Goal: Book appointment/travel/reservation

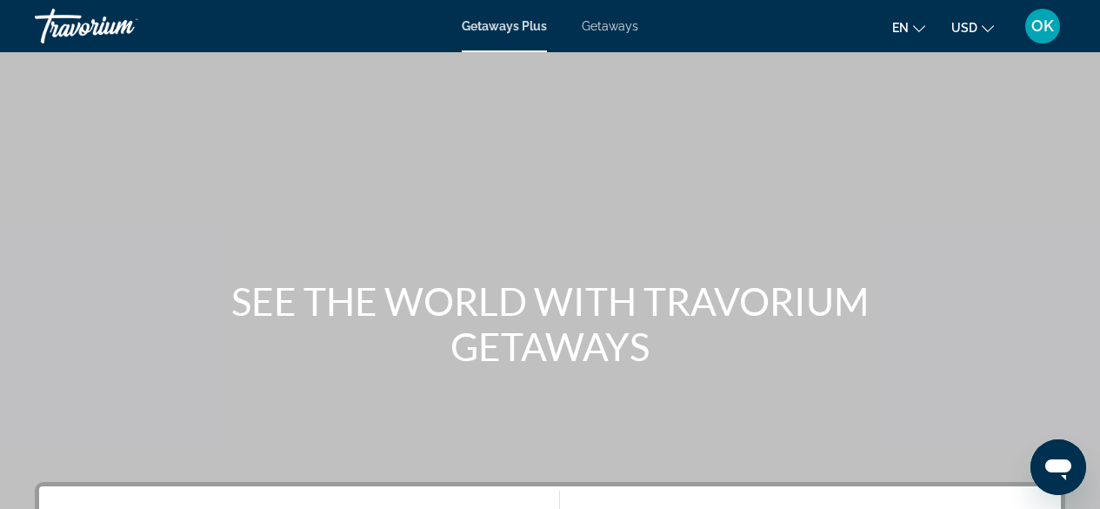
click at [615, 20] on span "Getaways" at bounding box center [610, 26] width 57 height 14
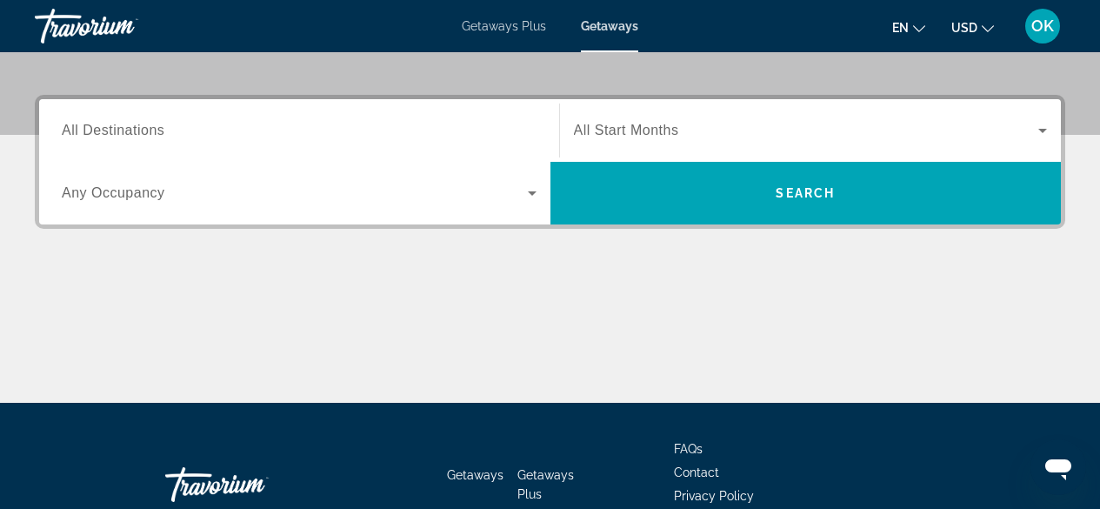
scroll to position [388, 0]
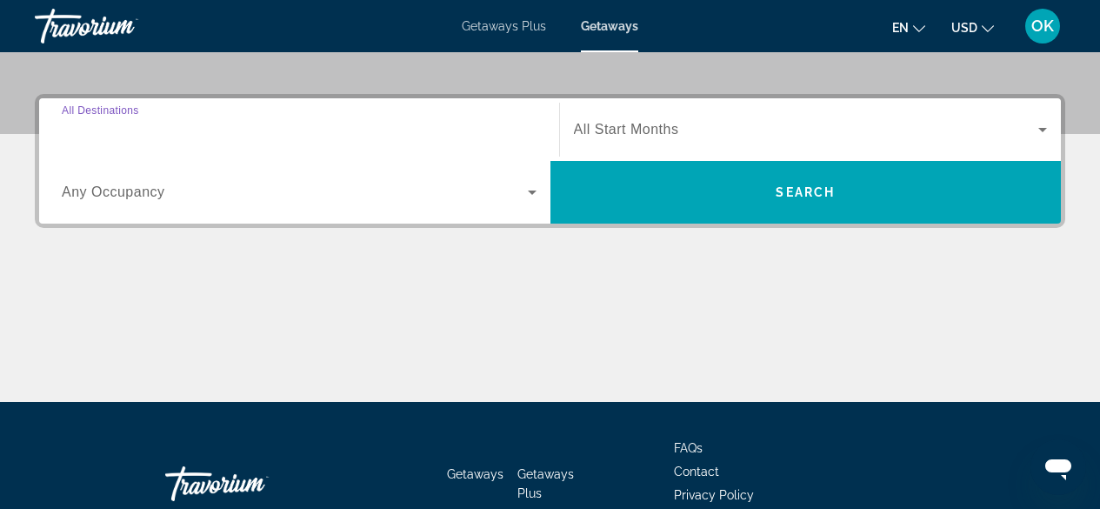
click at [396, 124] on input "Destination All Destinations" at bounding box center [299, 130] width 475 height 21
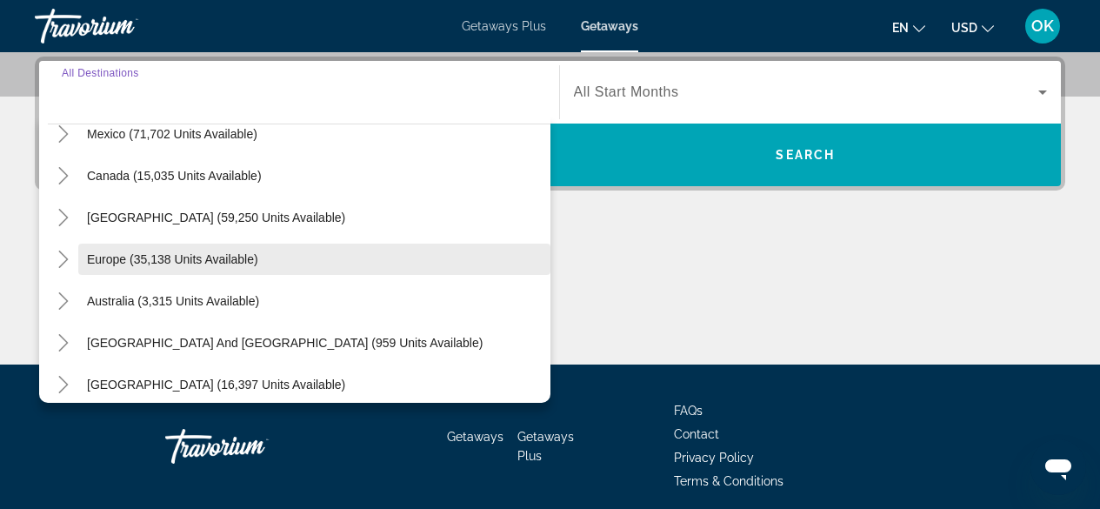
scroll to position [105, 0]
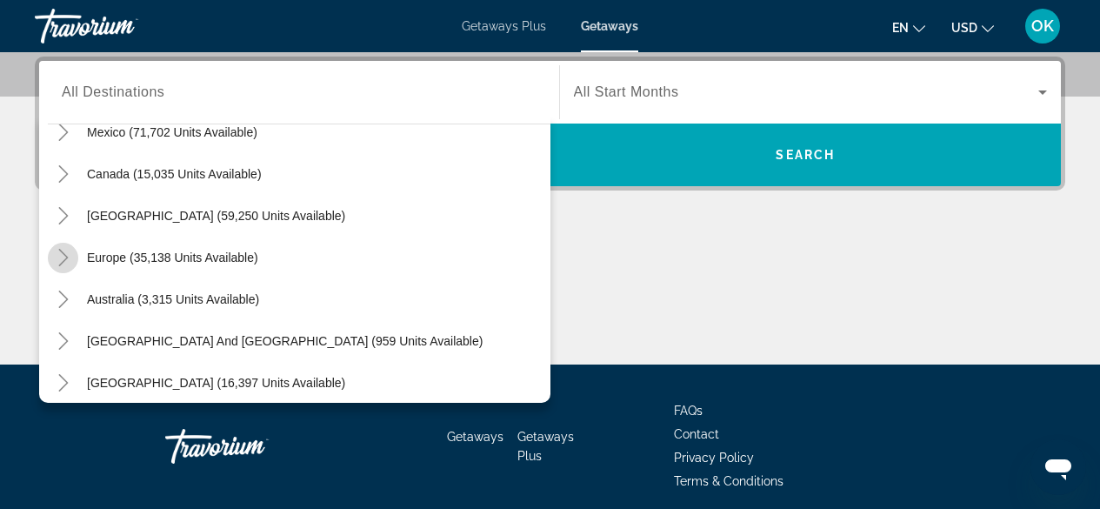
click at [67, 254] on icon "Toggle Europe (35,138 units available)" at bounding box center [63, 257] width 17 height 17
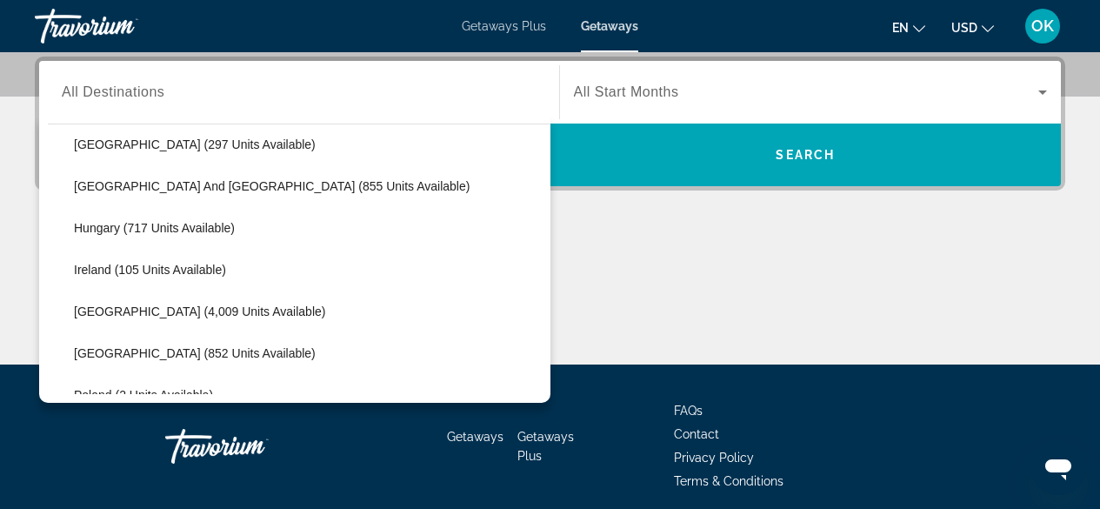
scroll to position [553, 0]
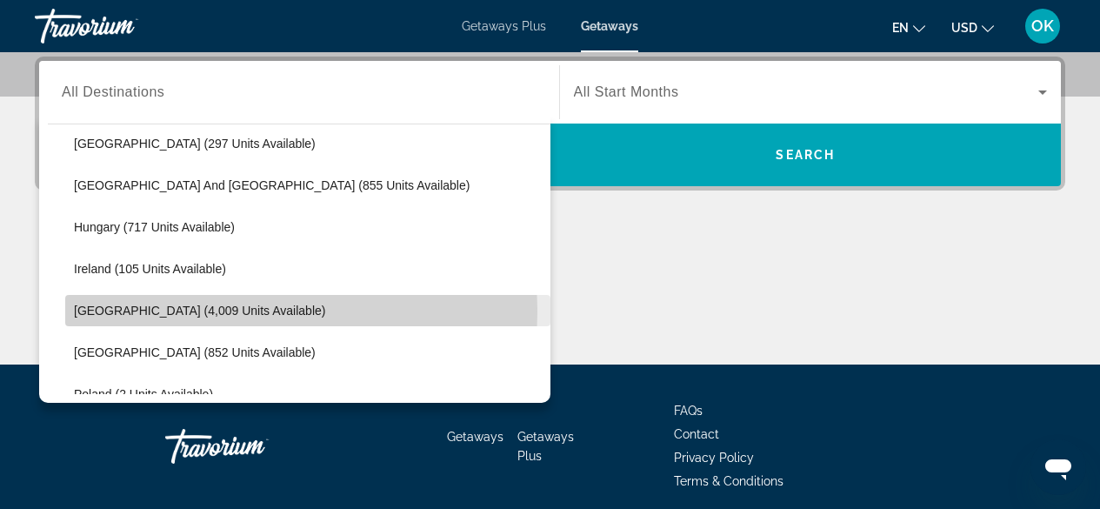
click at [91, 311] on span "[GEOGRAPHIC_DATA] (4,009 units available)" at bounding box center [199, 310] width 251 height 14
type input "**********"
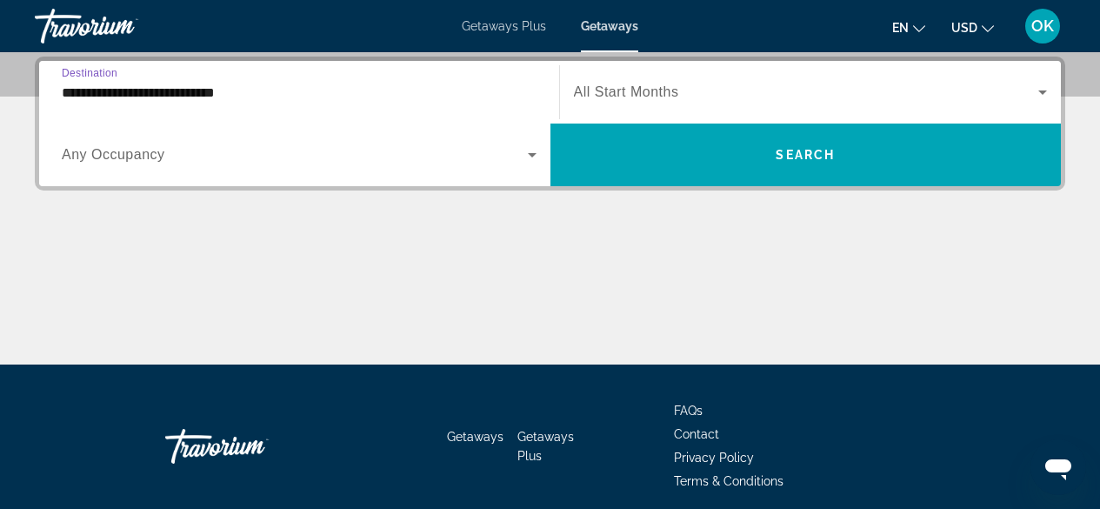
click at [263, 161] on span "Search widget" at bounding box center [295, 154] width 466 height 21
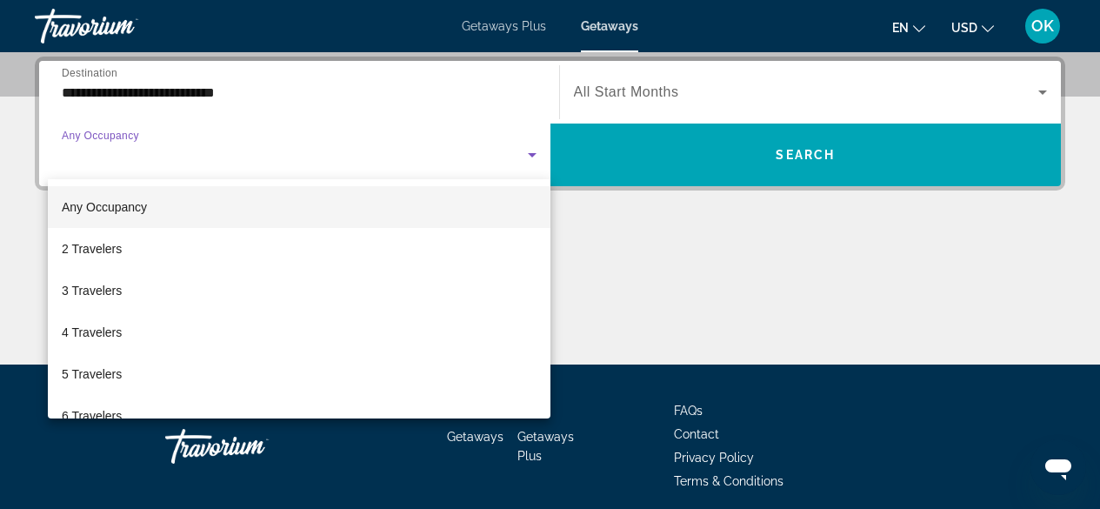
click at [681, 83] on div at bounding box center [550, 254] width 1100 height 509
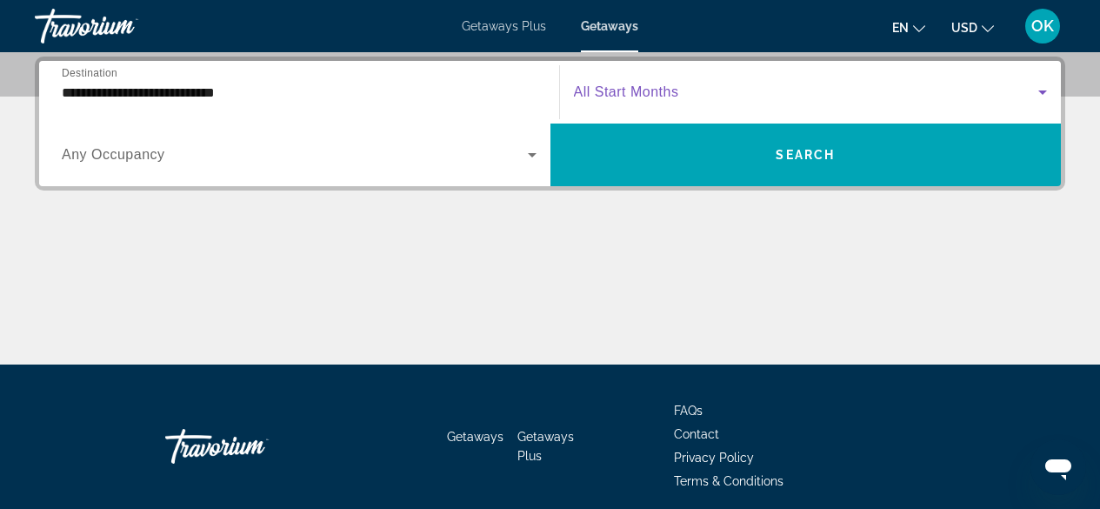
click at [681, 83] on span "Search widget" at bounding box center [806, 92] width 465 height 21
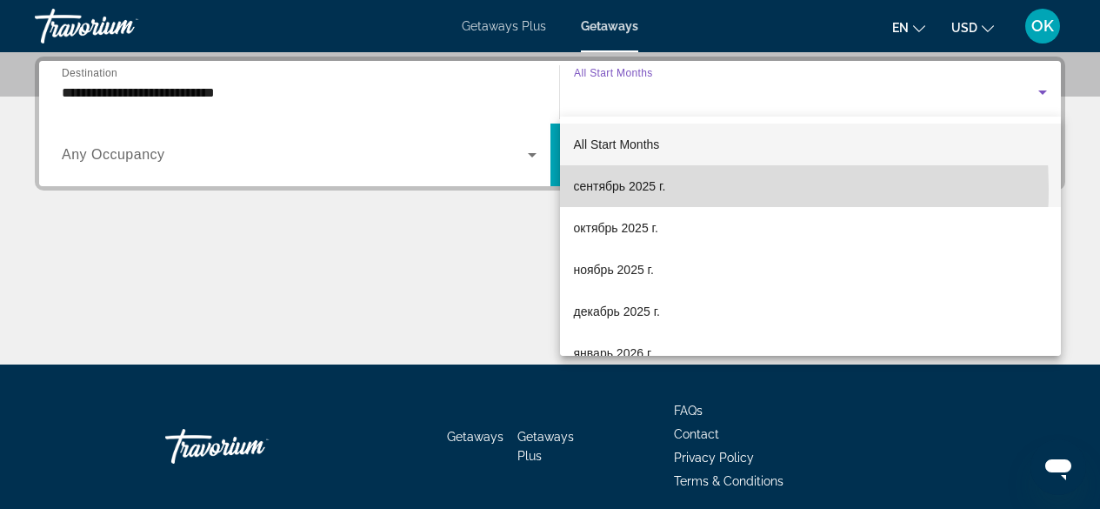
click at [629, 189] on span "сентябрь 2025 г." at bounding box center [620, 186] width 92 height 21
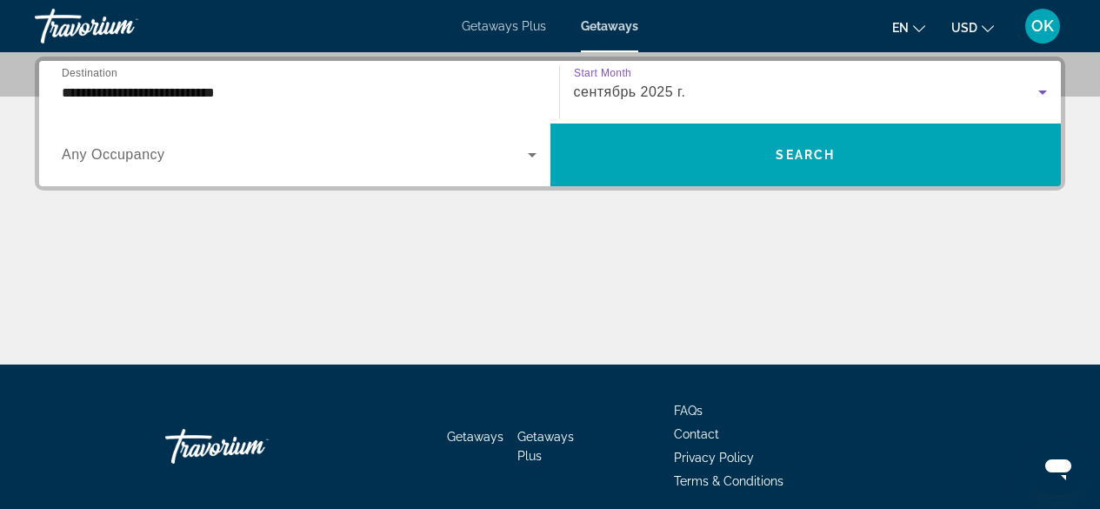
click at [379, 166] on div "Search widget" at bounding box center [299, 154] width 475 height 49
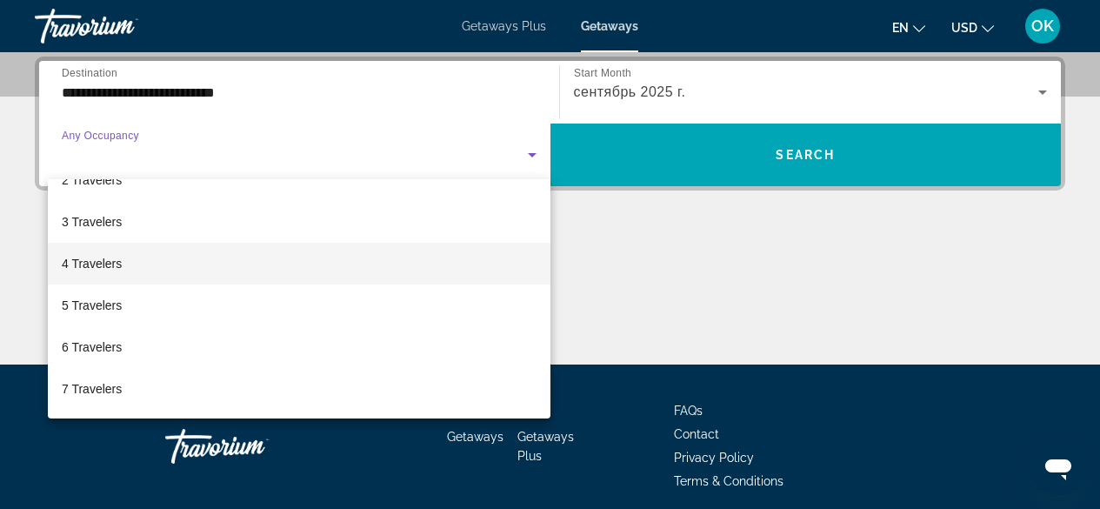
scroll to position [70, 0]
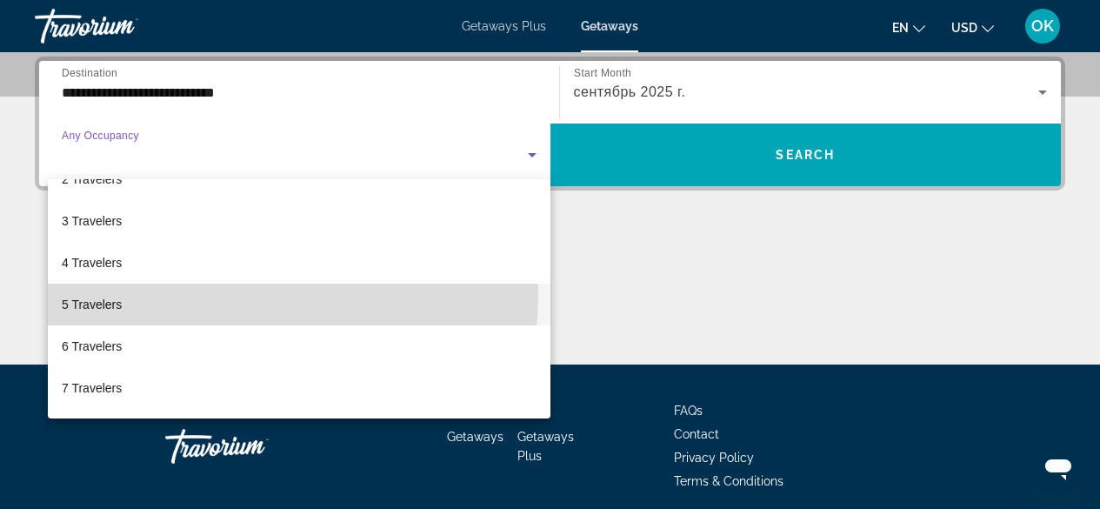
click at [241, 296] on mat-option "5 Travelers" at bounding box center [299, 304] width 503 height 42
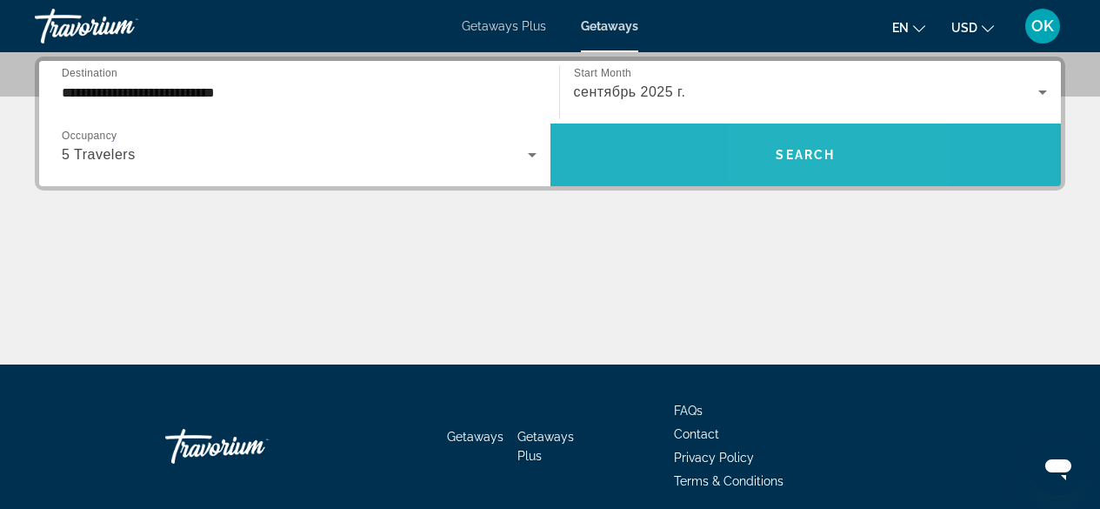
click at [785, 161] on span "Search" at bounding box center [805, 155] width 59 height 14
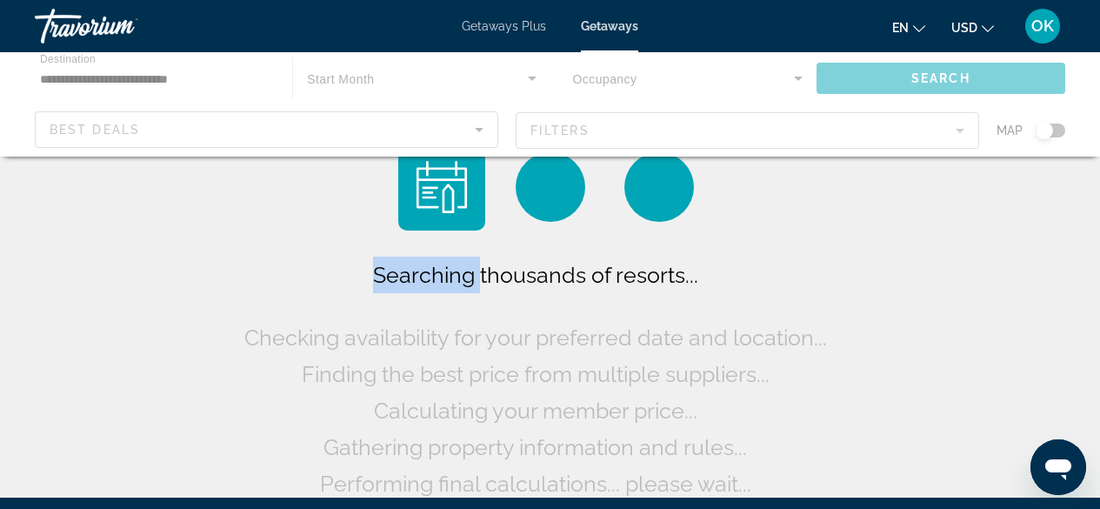
click at [785, 161] on div "Searching thousands of resorts... Checking availability for your preferred date…" at bounding box center [550, 322] width 621 height 358
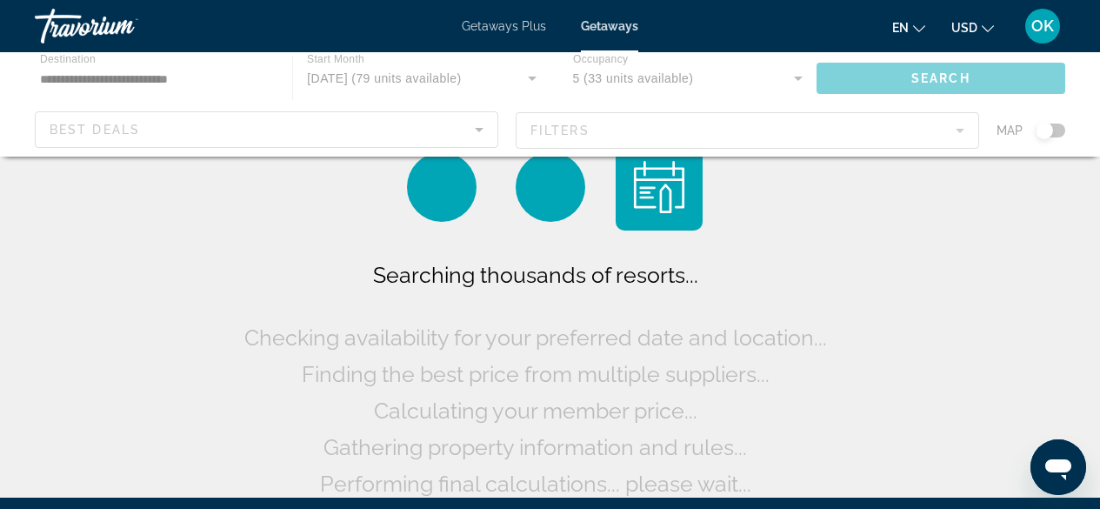
click at [861, 278] on div "Searching thousands of resorts... Checking availability for your preferred date…" at bounding box center [550, 378] width 621 height 245
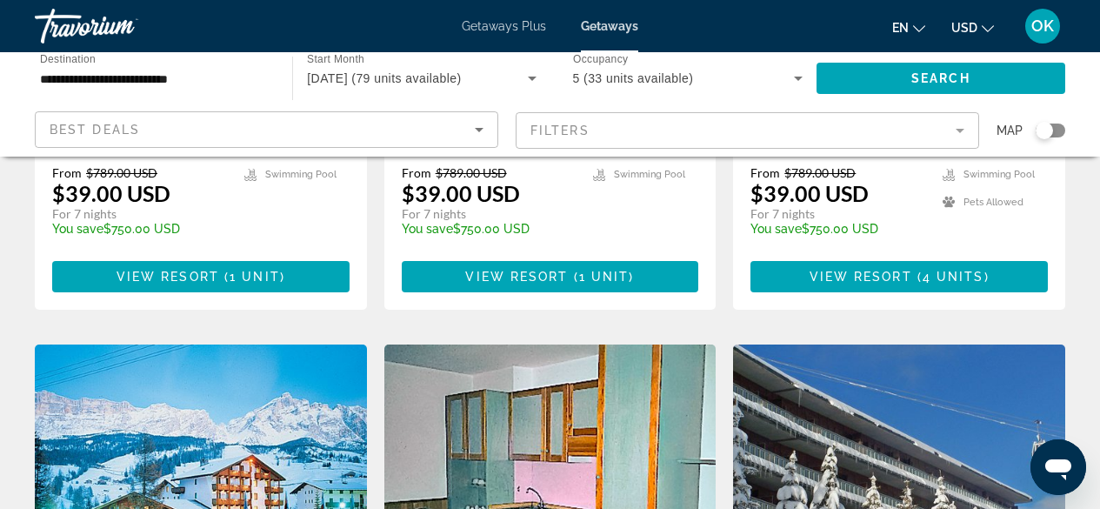
scroll to position [1835, 0]
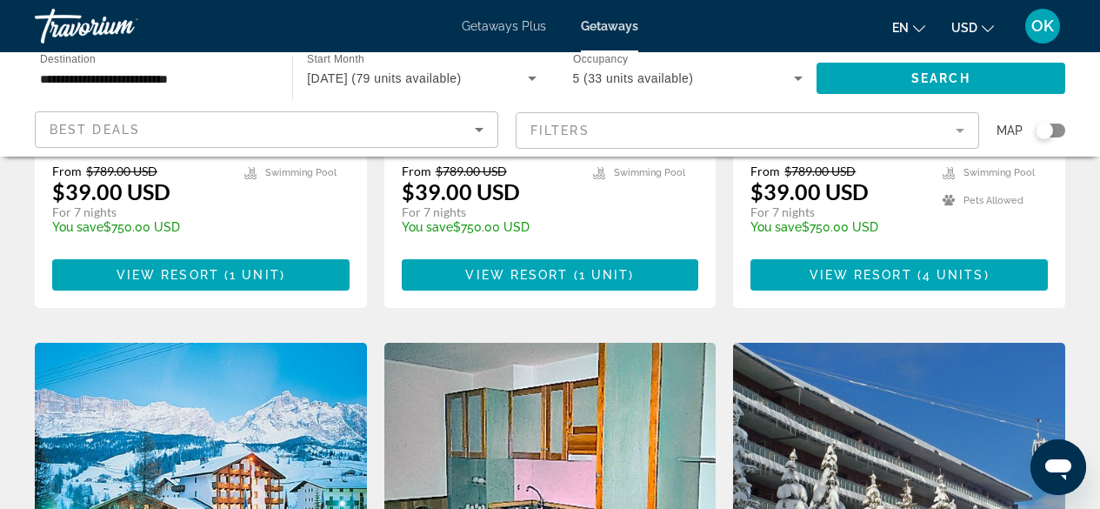
click at [243, 343] on img "Main content" at bounding box center [201, 482] width 332 height 278
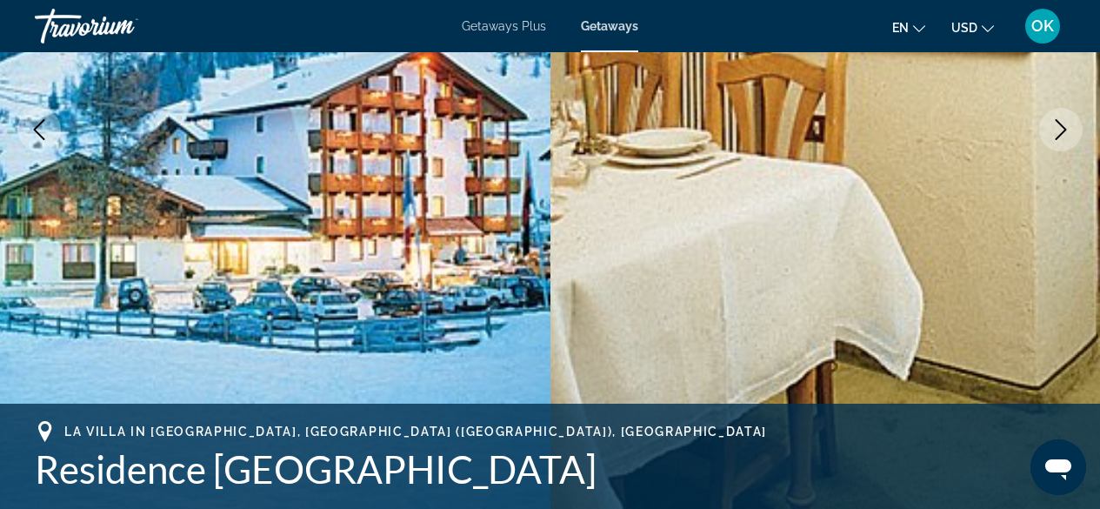
scroll to position [330, 0]
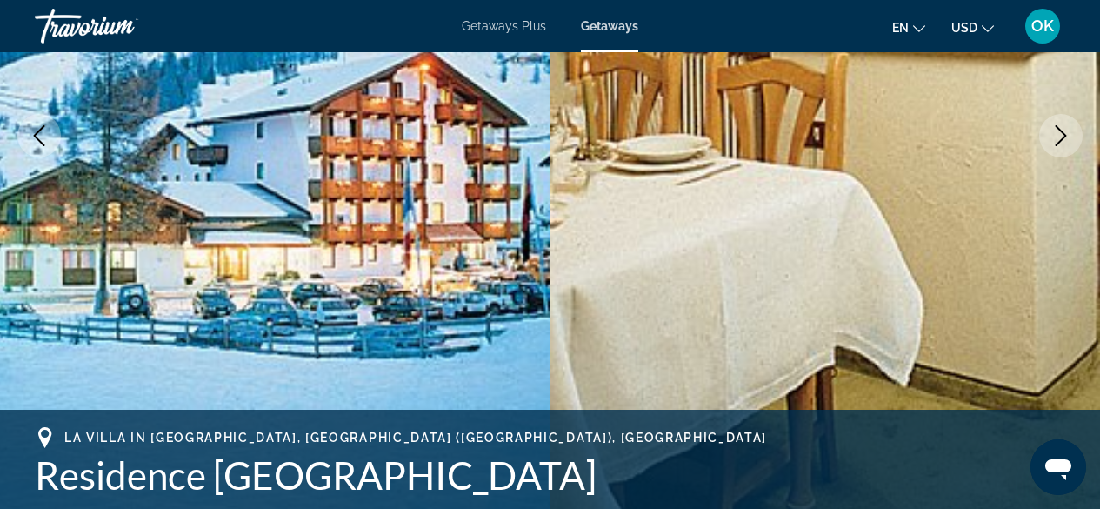
click at [46, 126] on icon "Previous image" at bounding box center [39, 135] width 21 height 21
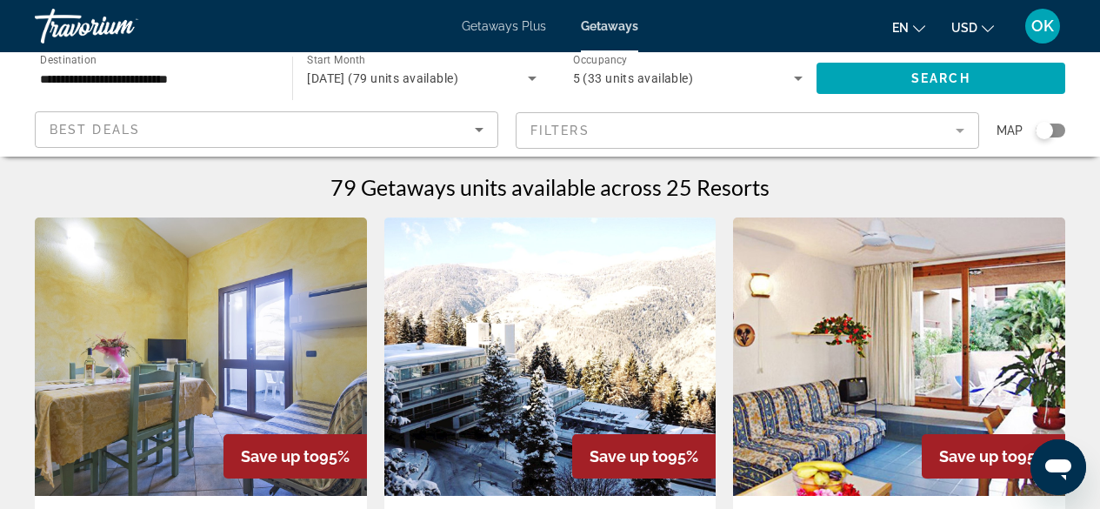
click at [678, 146] on mat-form-field "Filters" at bounding box center [747, 130] width 463 height 37
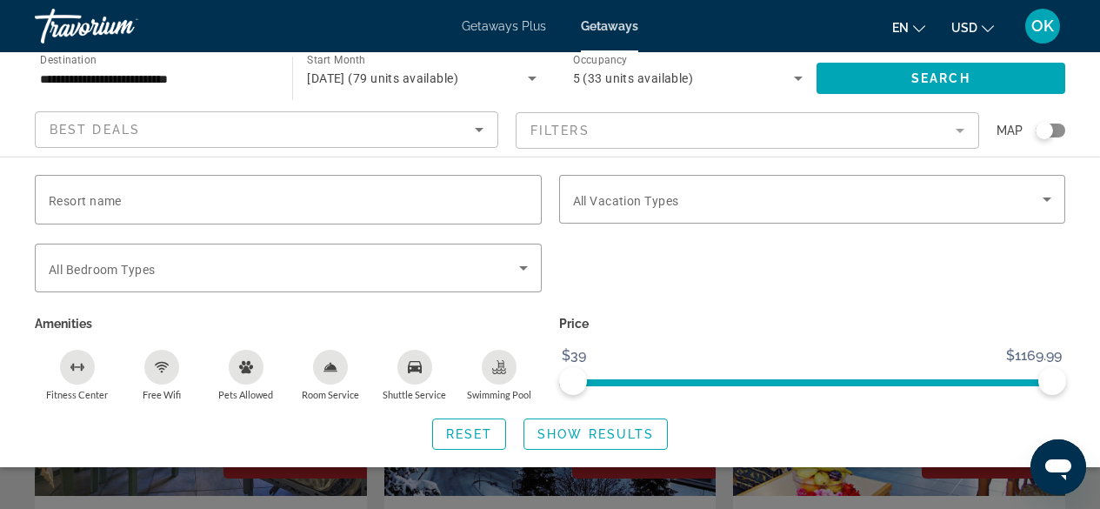
click at [945, 138] on mat-form-field "Filters" at bounding box center [747, 130] width 463 height 37
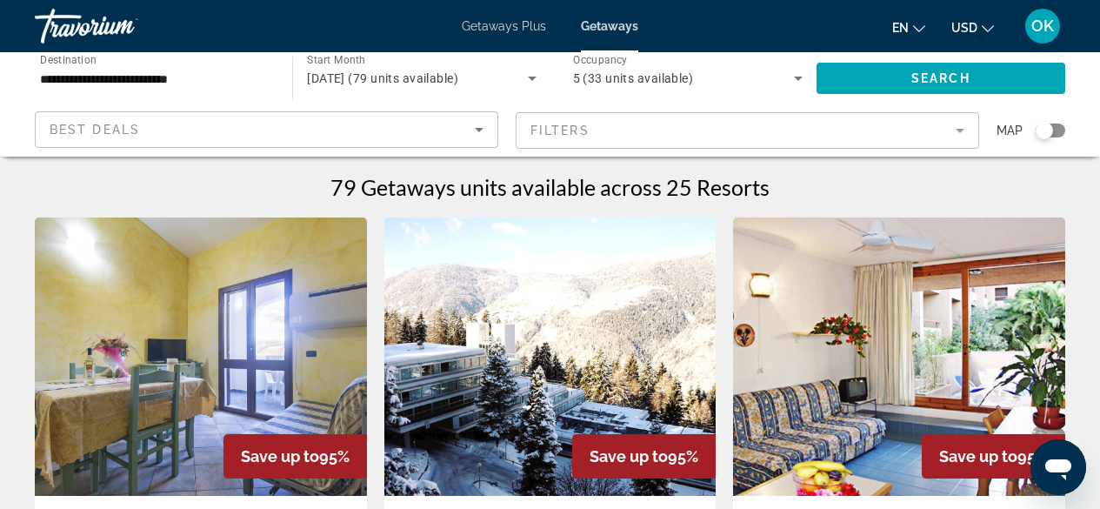
click at [1048, 137] on div "Search widget" at bounding box center [1044, 130] width 17 height 17
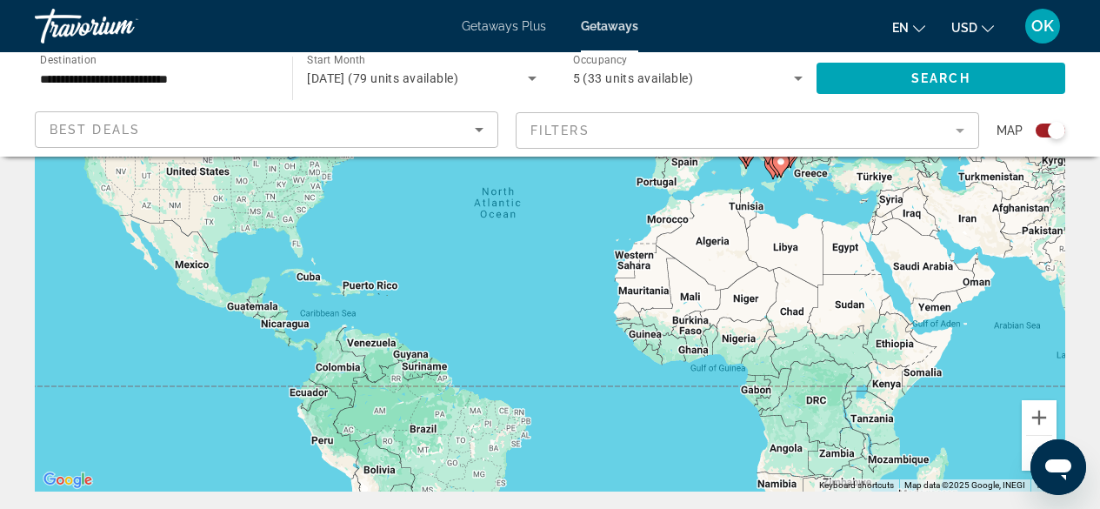
scroll to position [250, 0]
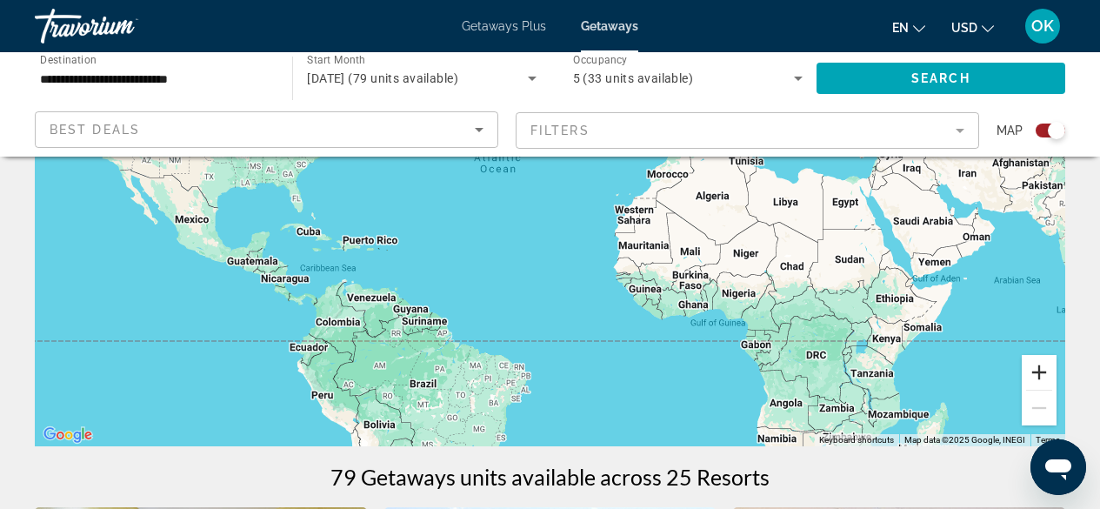
click at [1038, 365] on button "Zoom in" at bounding box center [1039, 372] width 35 height 35
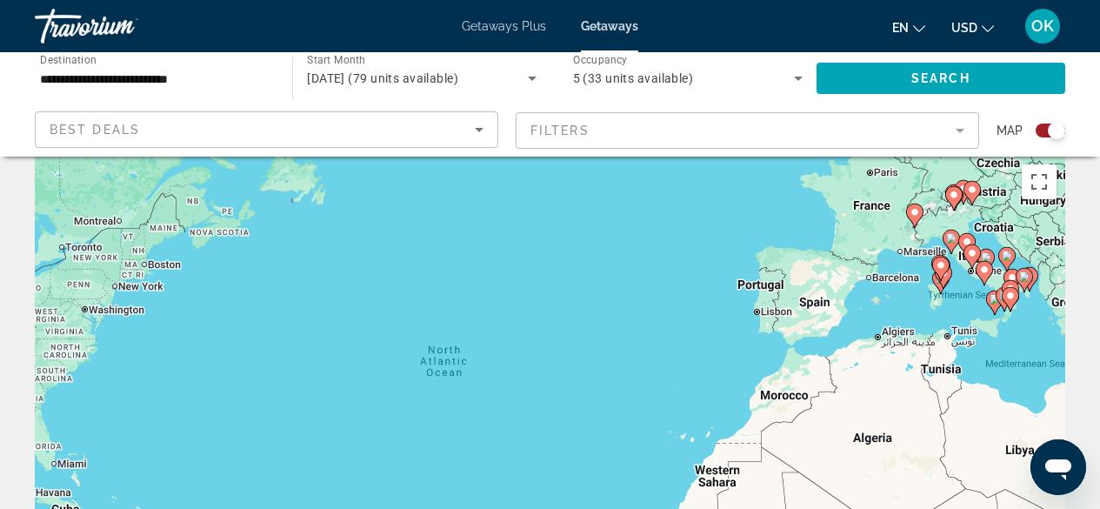
scroll to position [0, 0]
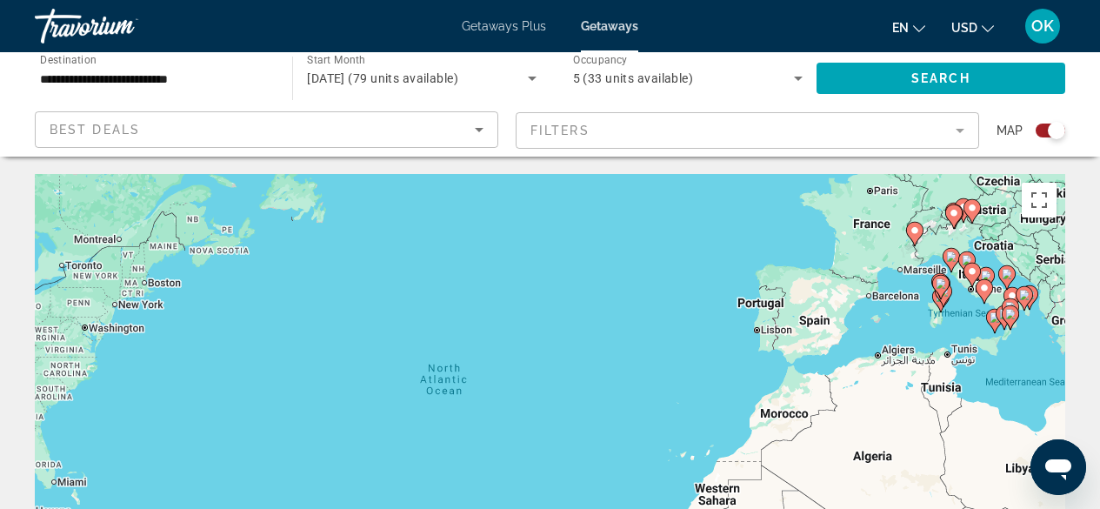
click at [922, 115] on mat-form-field "Filters" at bounding box center [747, 130] width 463 height 37
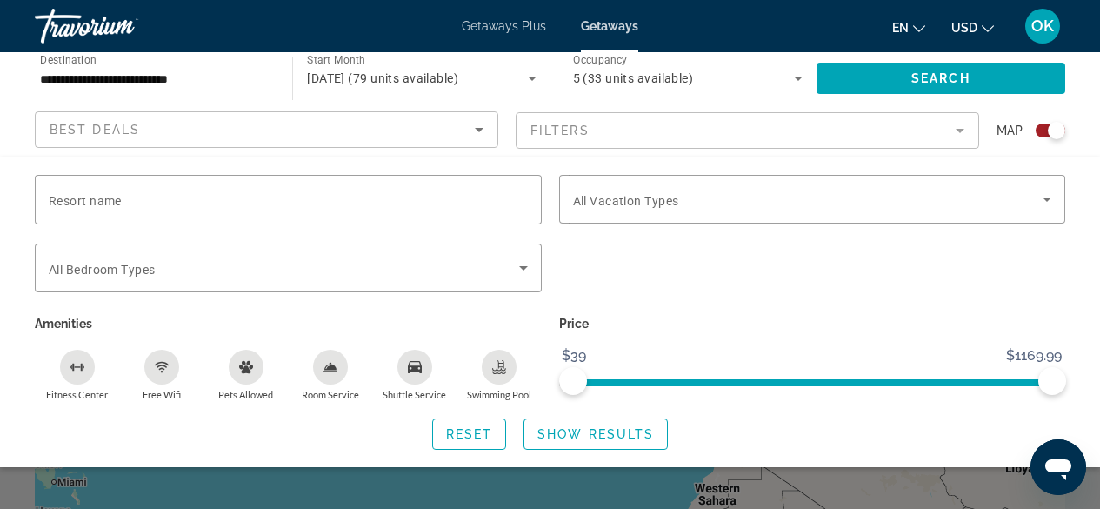
click at [696, 483] on div "Search widget" at bounding box center [550, 385] width 1100 height 248
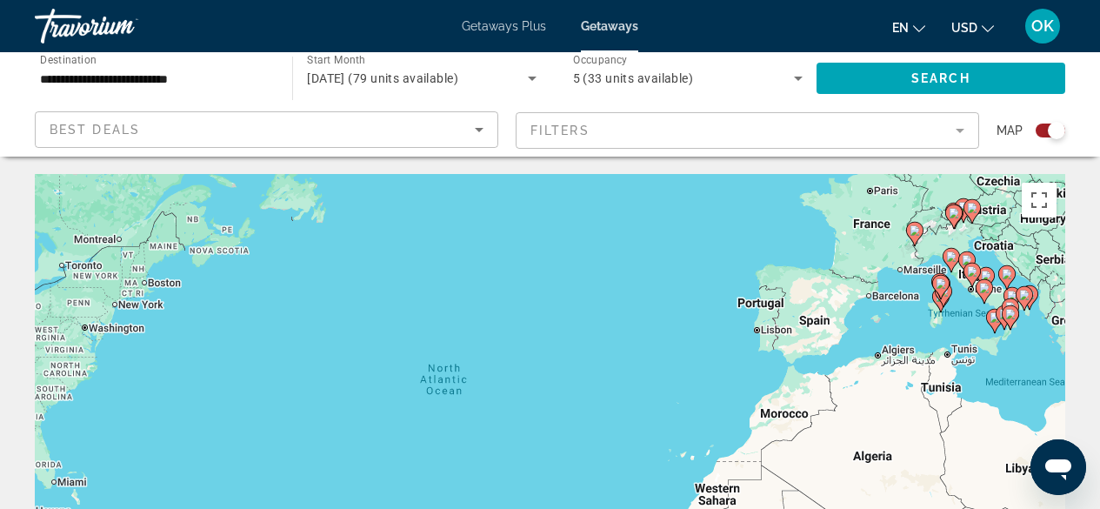
click at [1048, 130] on div "Search widget" at bounding box center [1056, 130] width 17 height 17
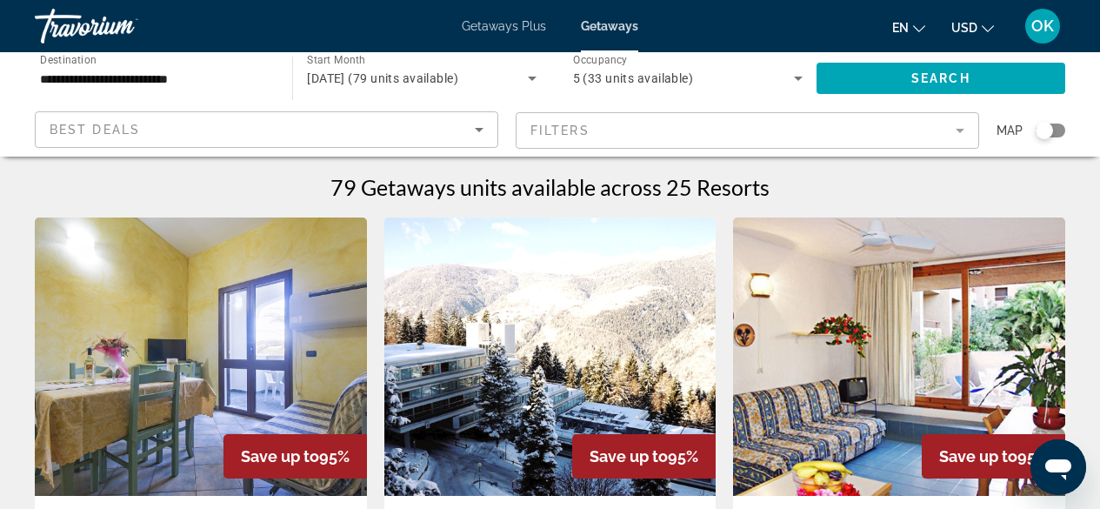
click at [547, 123] on mat-form-field "Filters" at bounding box center [747, 130] width 463 height 37
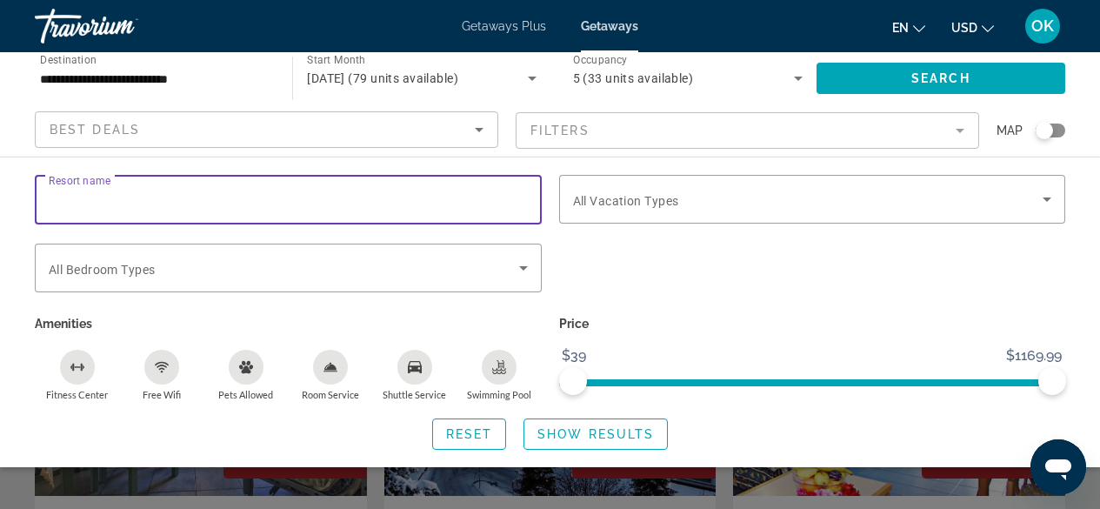
click at [445, 205] on input "Resort name" at bounding box center [288, 200] width 479 height 21
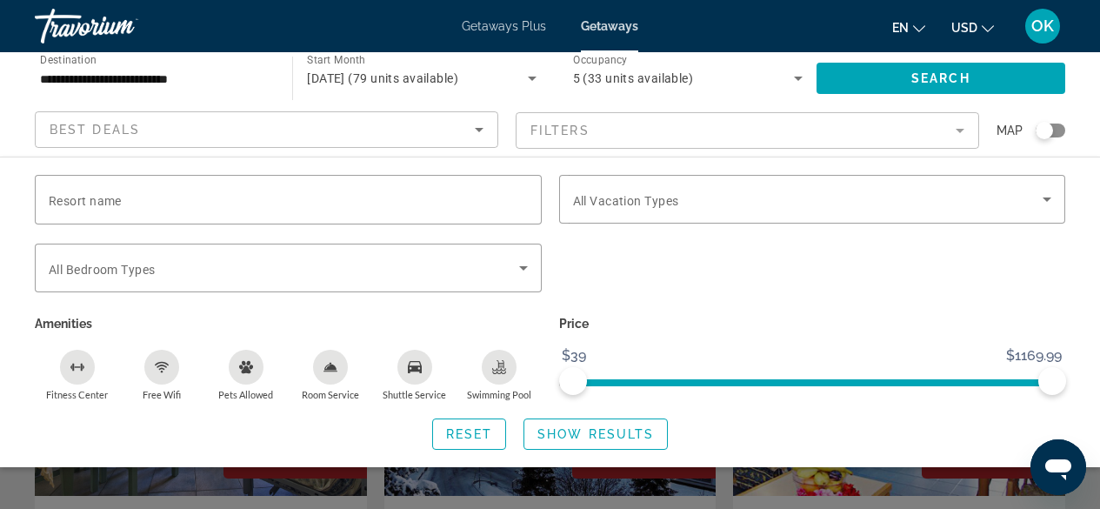
click at [560, 469] on div "Search widget" at bounding box center [550, 385] width 1100 height 248
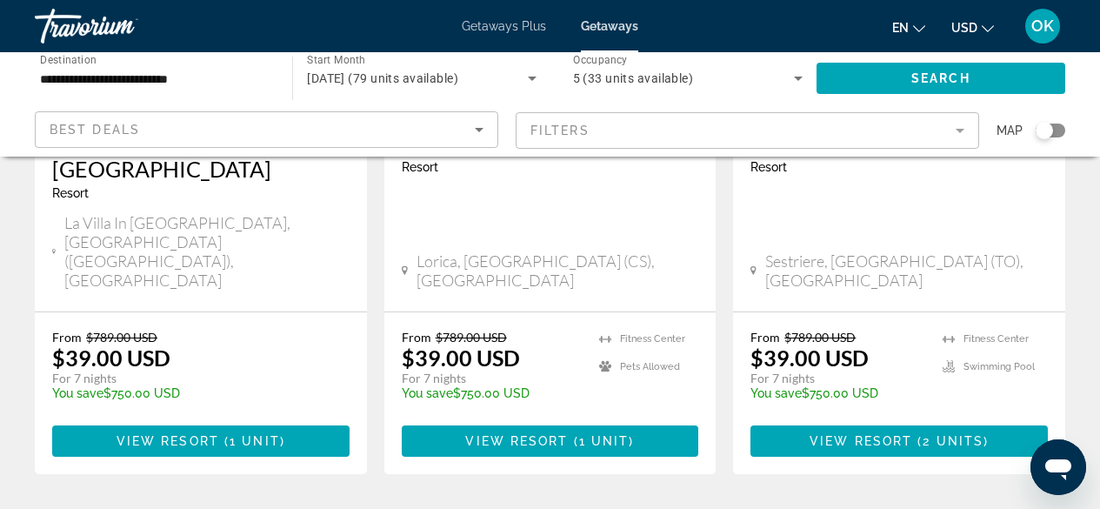
scroll to position [2344, 0]
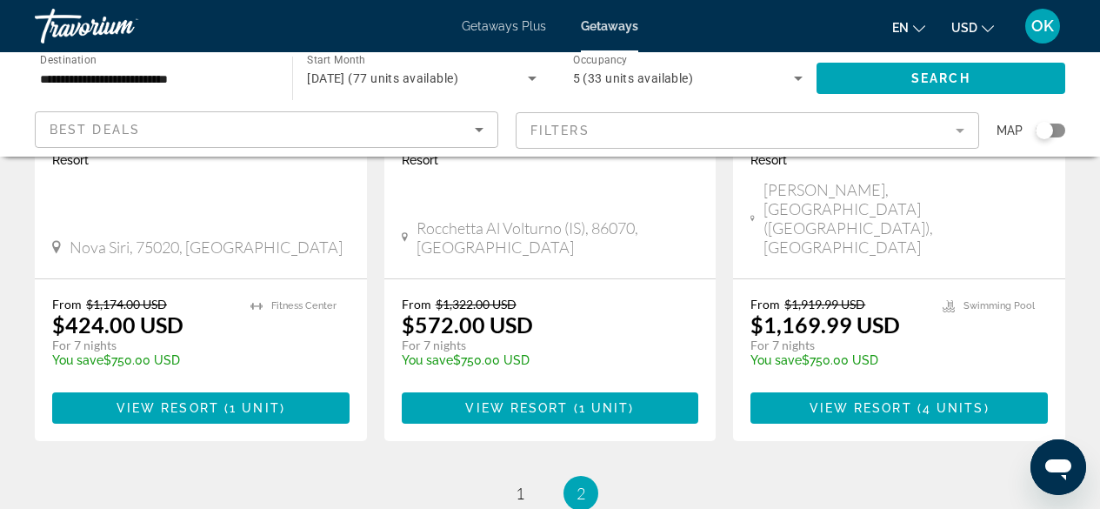
scroll to position [2361, 0]
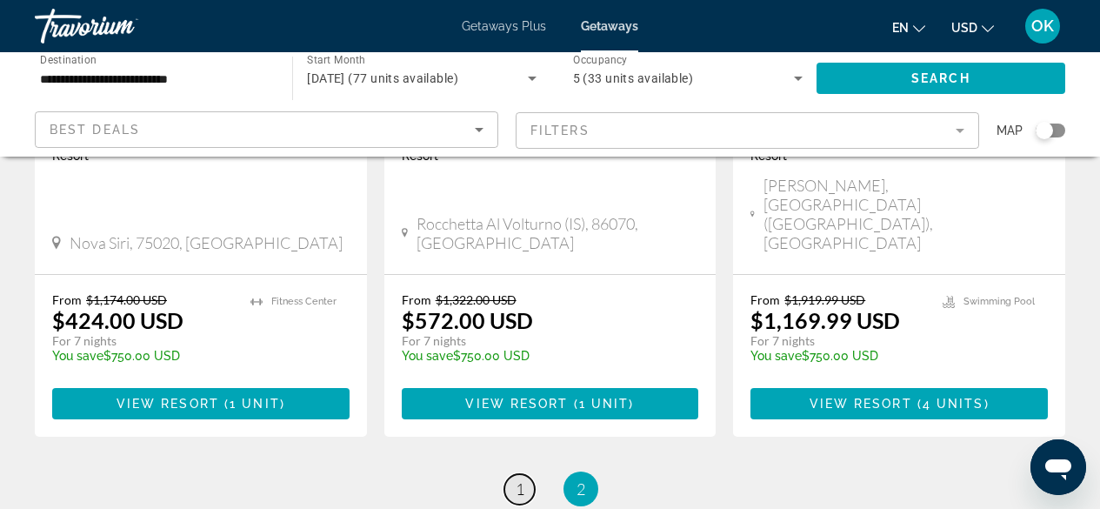
click at [517, 479] on span "1" at bounding box center [520, 488] width 9 height 19
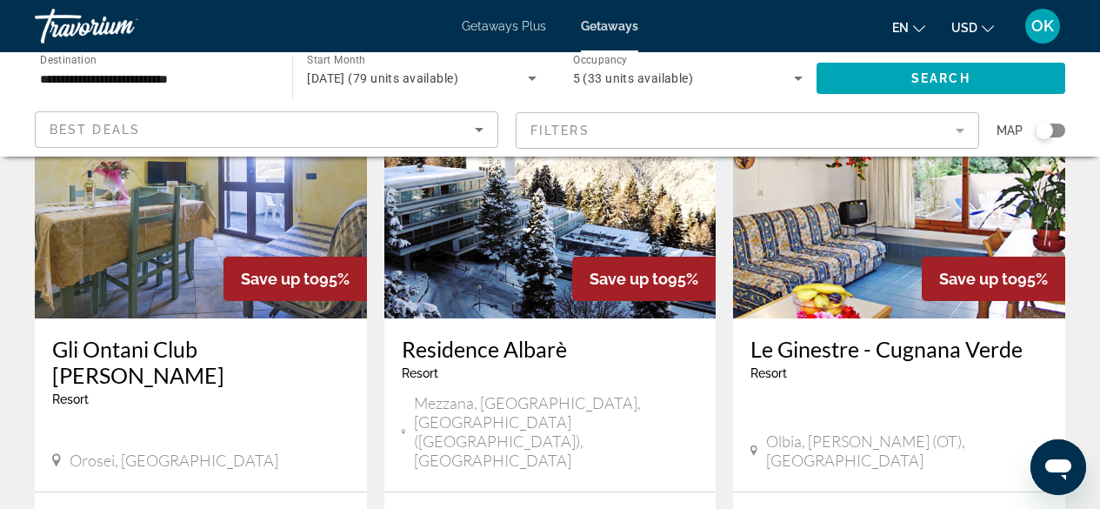
scroll to position [293, 0]
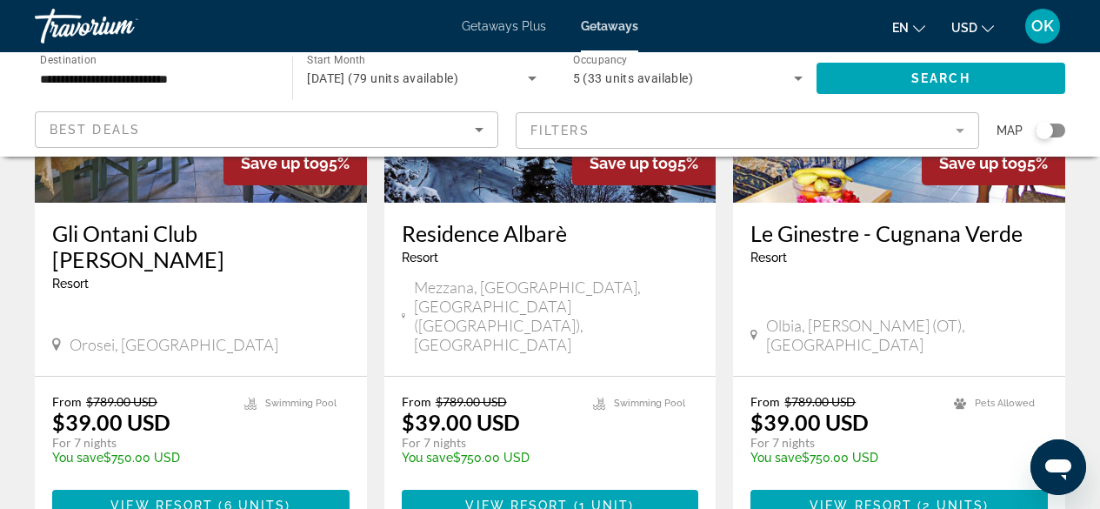
click at [476, 181] on img "Main content" at bounding box center [550, 63] width 332 height 278
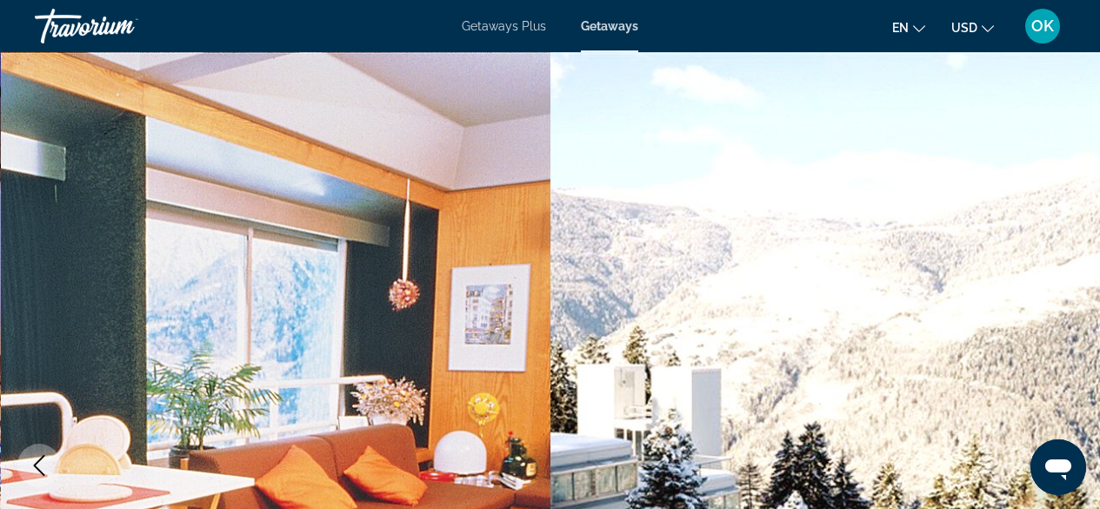
drag, startPoint x: 669, startPoint y: 396, endPoint x: 576, endPoint y: 411, distance: 93.3
click at [576, 411] on img "Main content" at bounding box center [825, 465] width 550 height 826
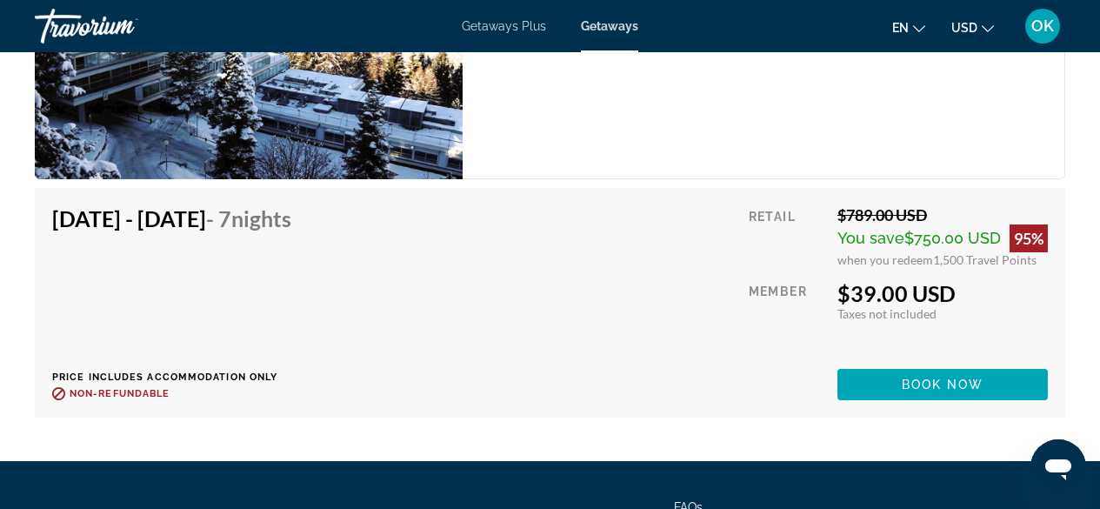
scroll to position [3683, 0]
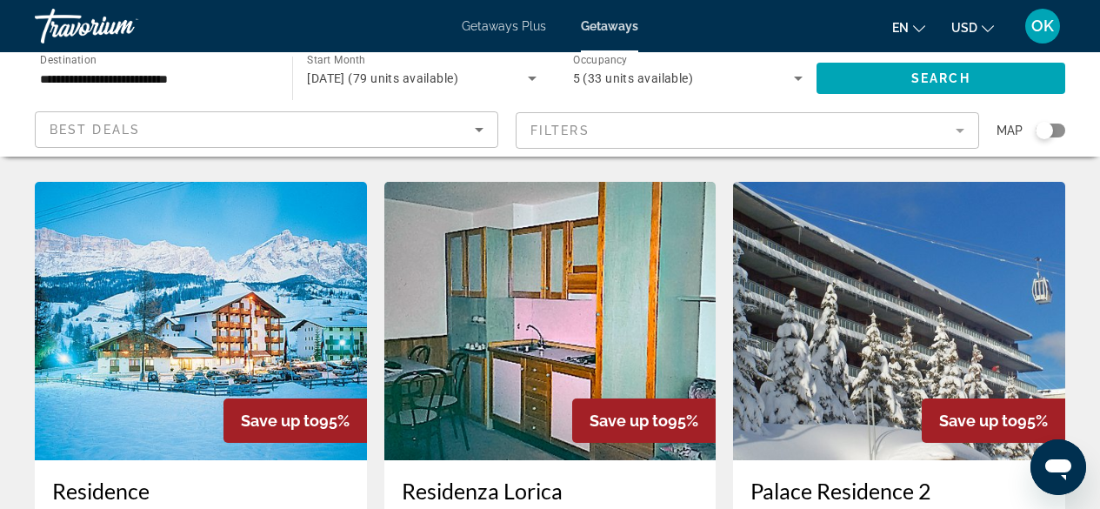
scroll to position [1996, 0]
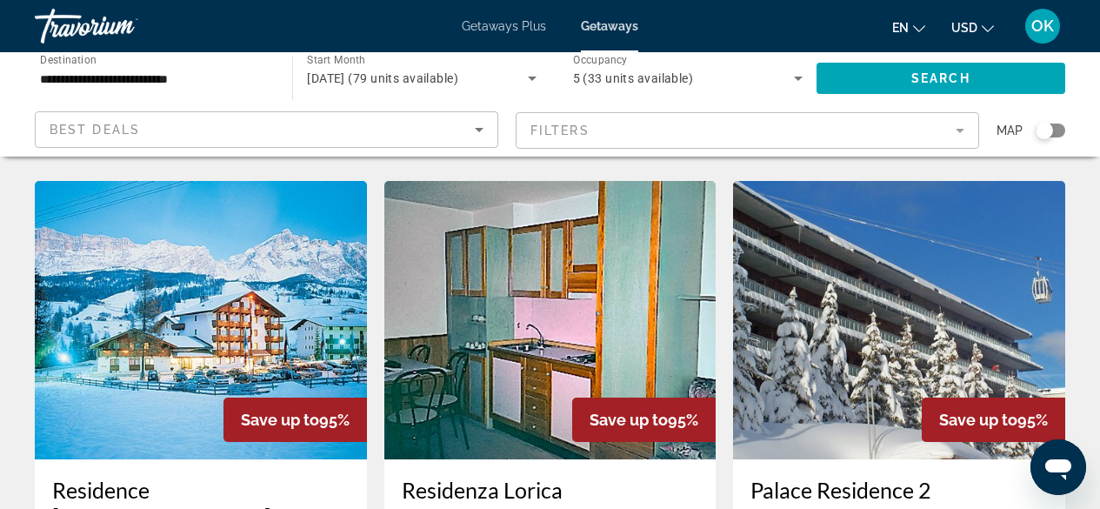
click at [856, 236] on img "Main content" at bounding box center [899, 320] width 332 height 278
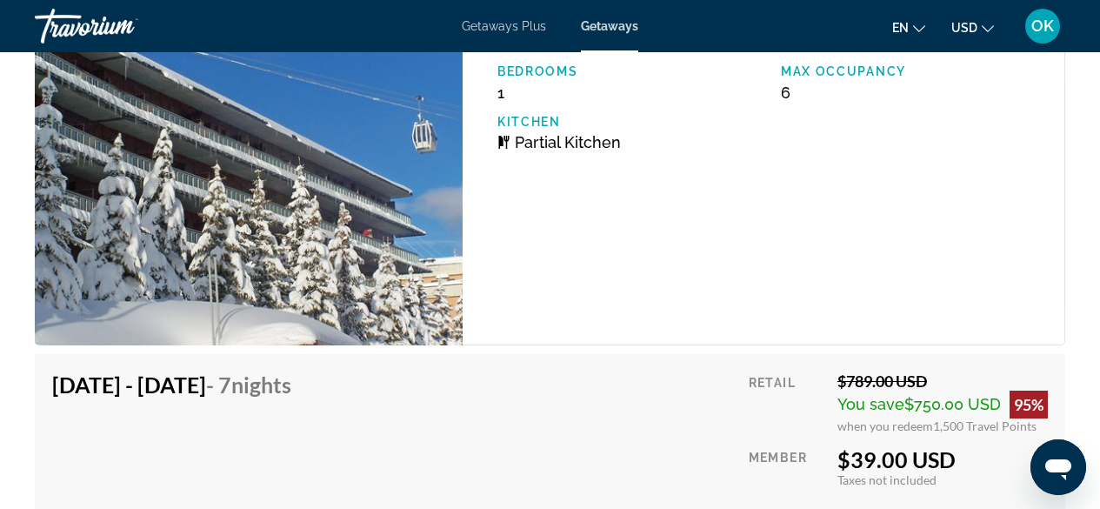
scroll to position [3452, 0]
